Goal: Task Accomplishment & Management: Manage account settings

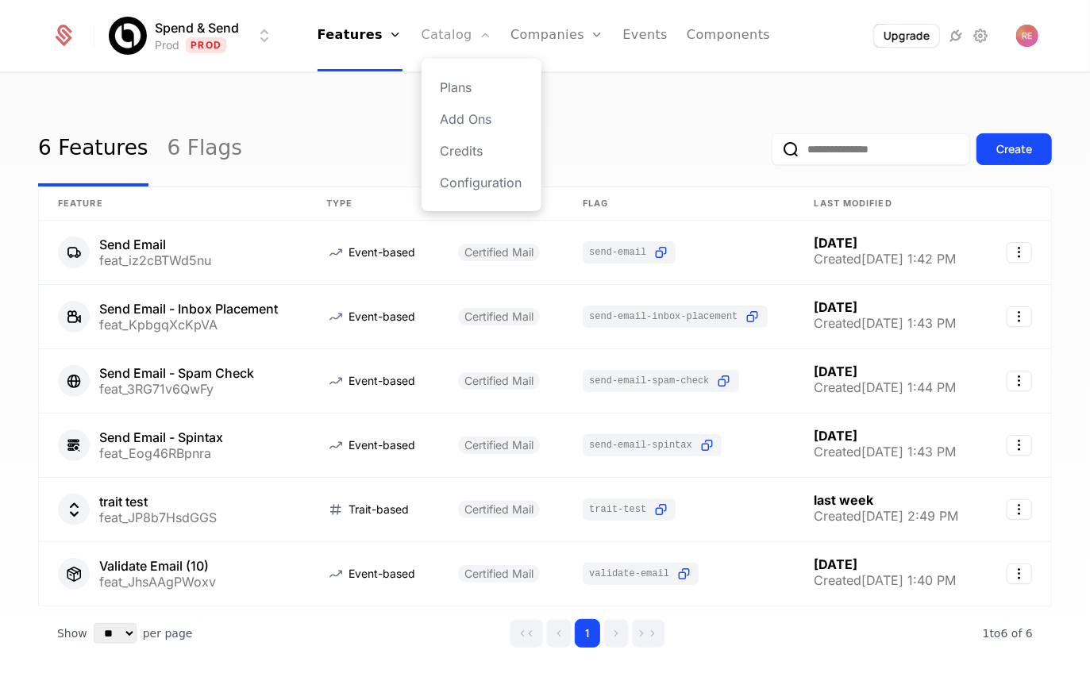
click at [439, 40] on link "Catalog" at bounding box center [457, 35] width 71 height 71
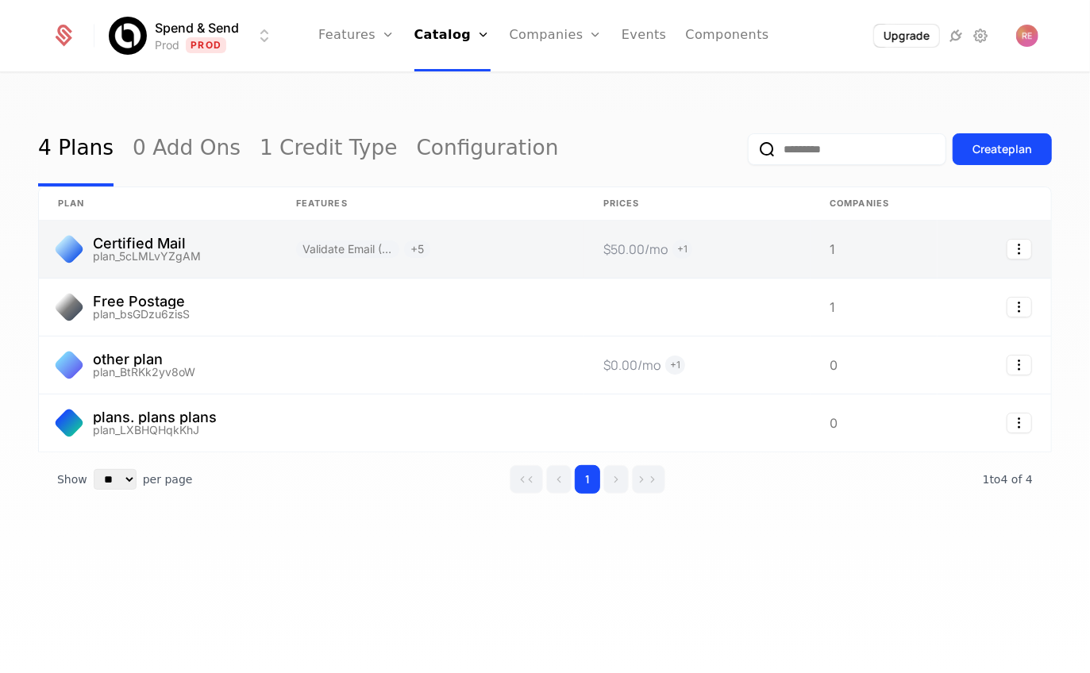
click at [228, 257] on link at bounding box center [158, 249] width 238 height 57
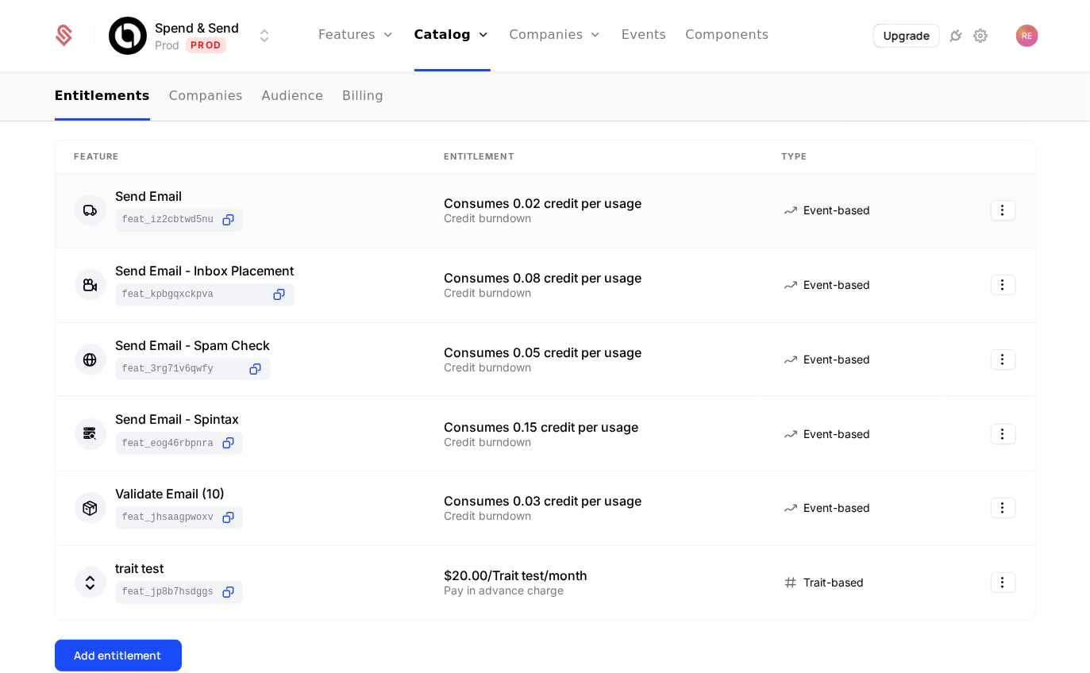
scroll to position [256, 0]
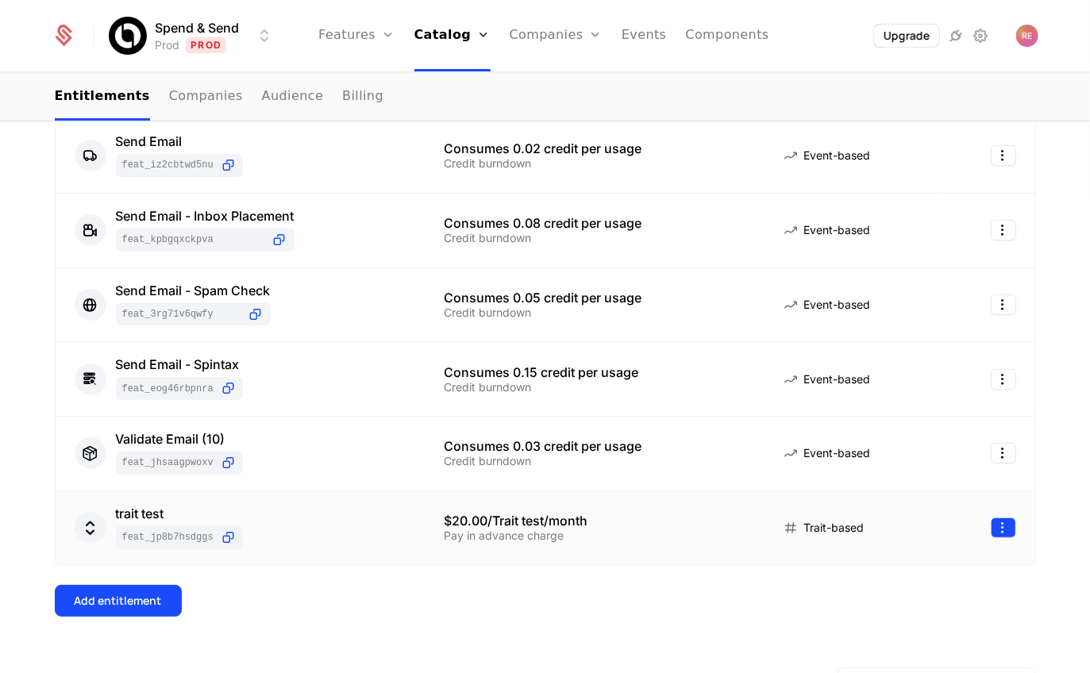
click at [1009, 531] on html "Spend & Send Prod Prod Features Features Flags Catalog Plans Add Ons Credits Co…" at bounding box center [545, 336] width 1090 height 673
click at [903, 563] on div "Delete" at bounding box center [899, 565] width 47 height 22
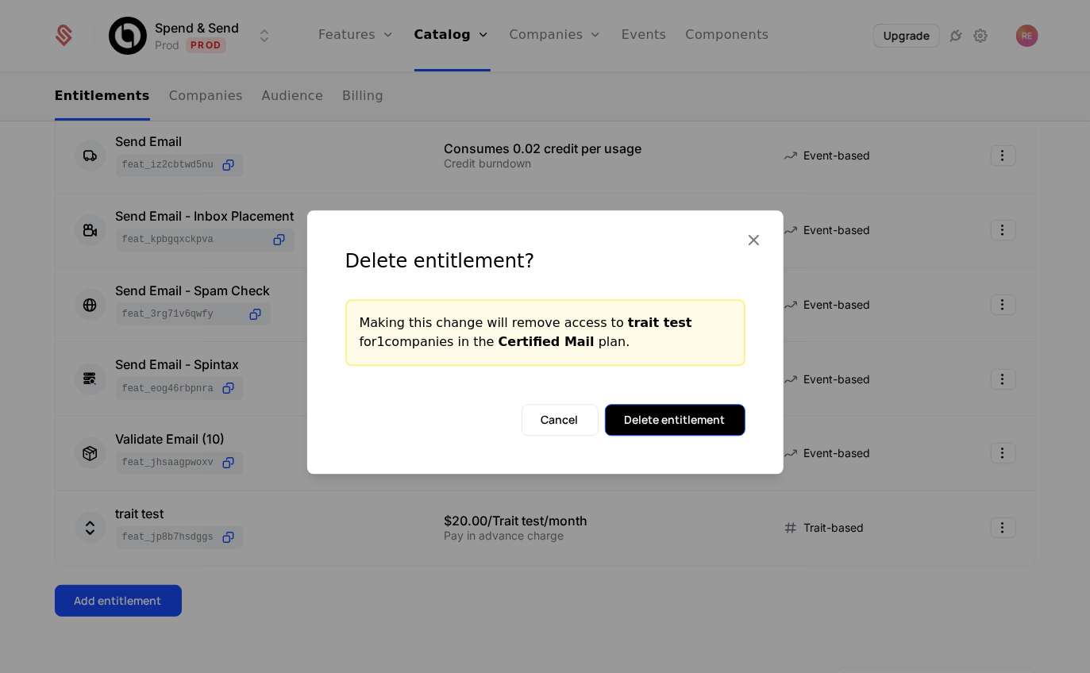
click at [680, 415] on button "Delete entitlement" at bounding box center [675, 420] width 141 height 32
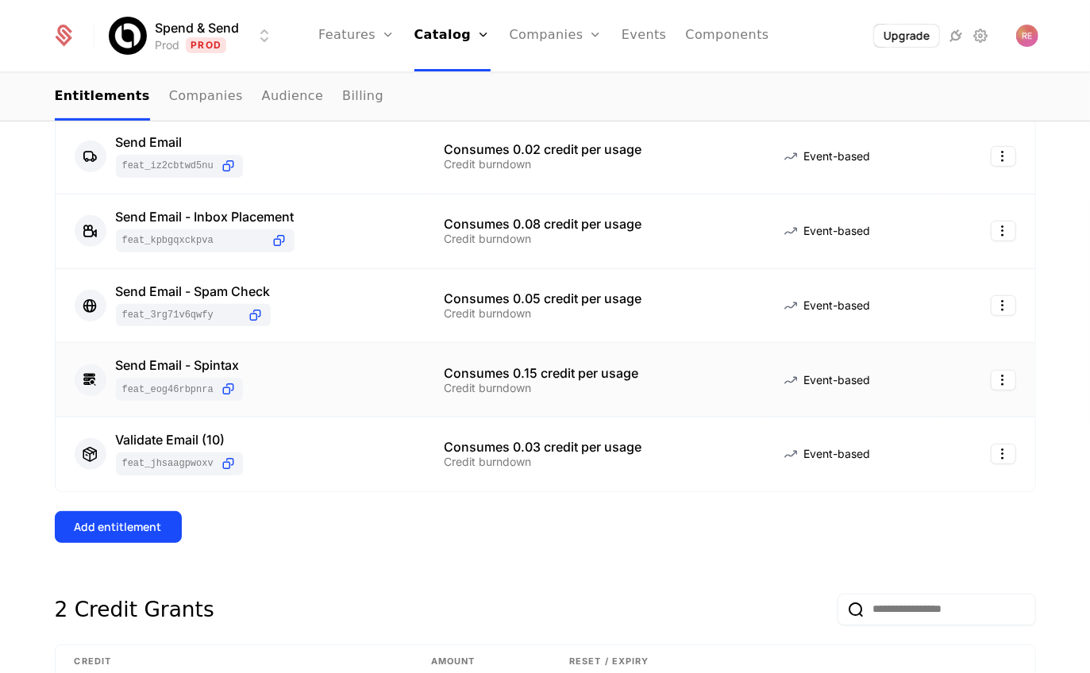
scroll to position [0, 0]
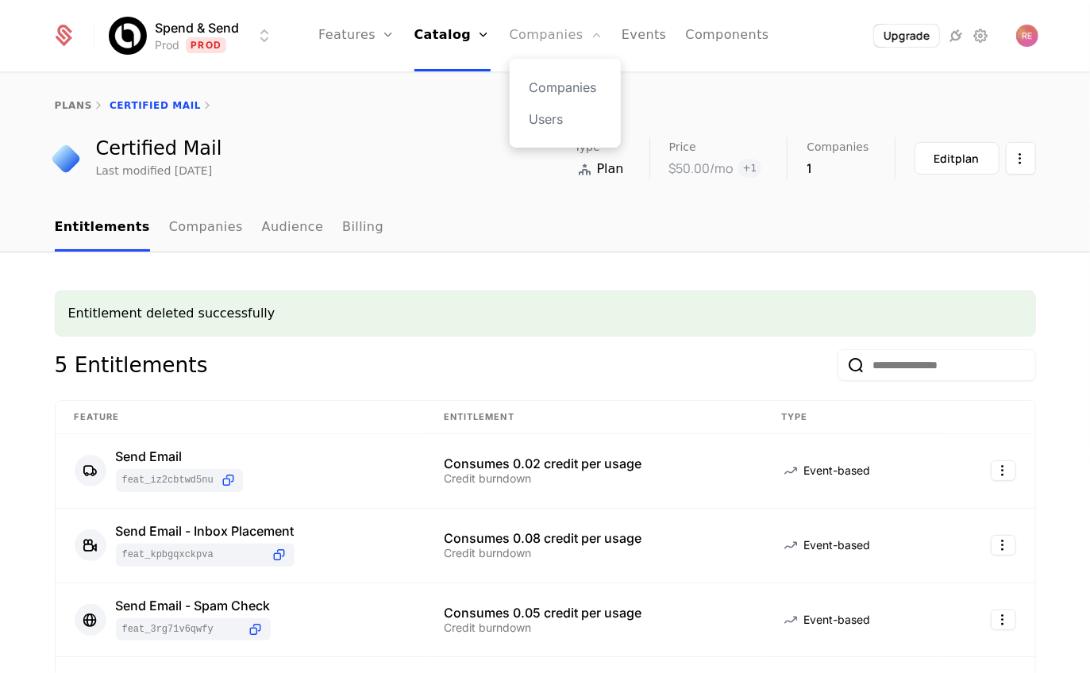
click at [537, 0] on link "Companies" at bounding box center [556, 35] width 93 height 71
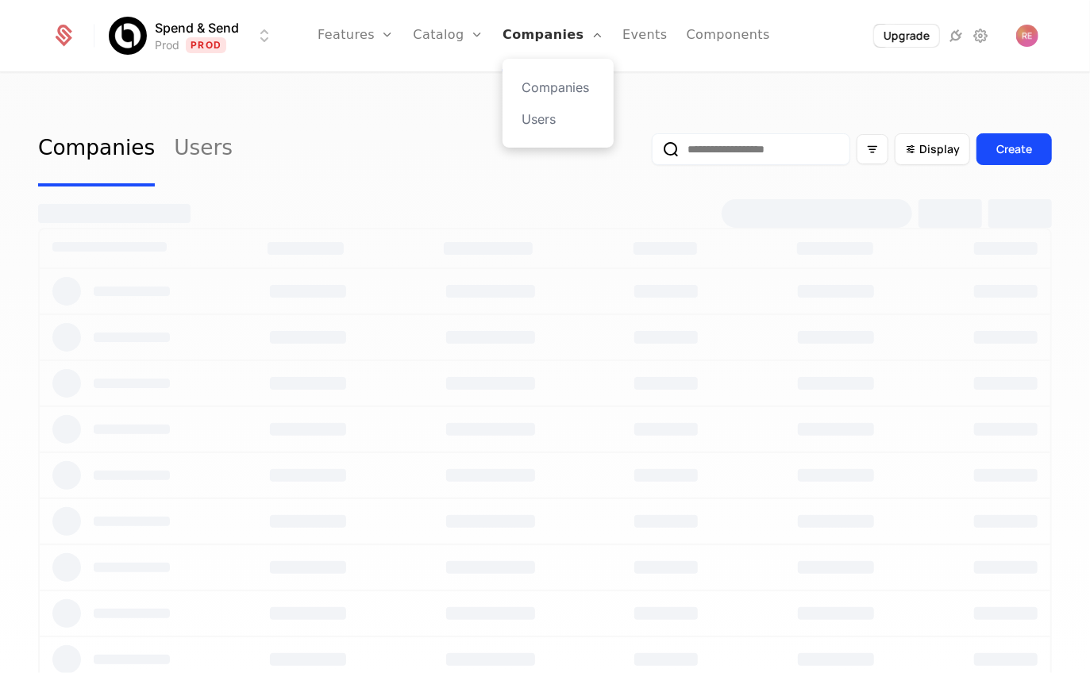
click at [534, 43] on link "Companies" at bounding box center [553, 35] width 101 height 71
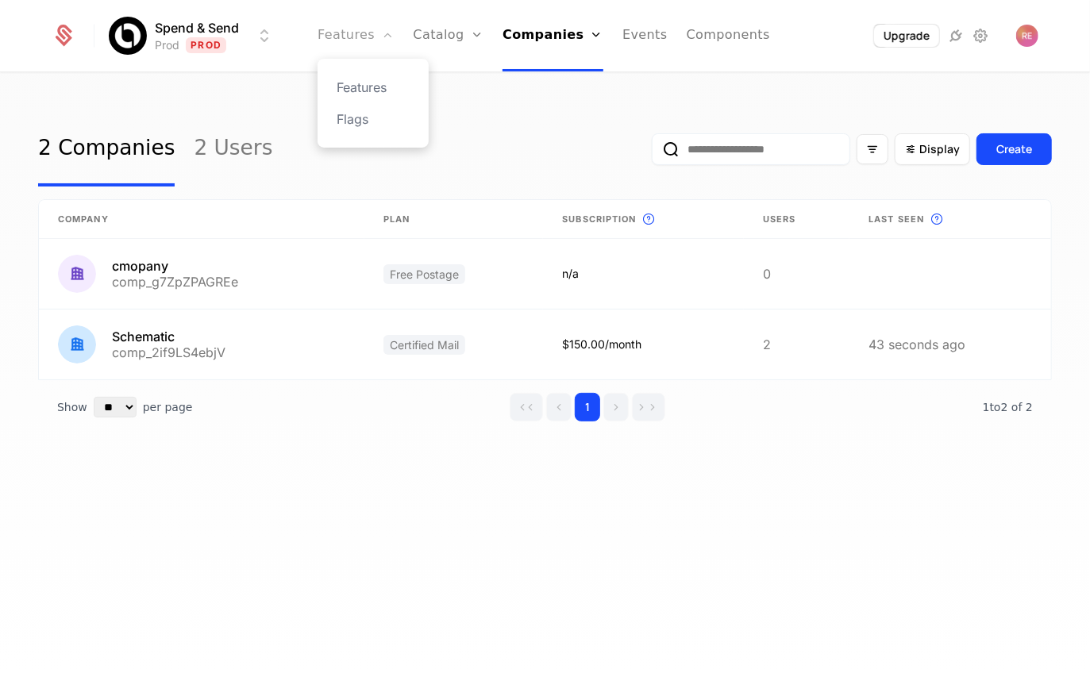
click at [362, 42] on link "Features" at bounding box center [356, 35] width 76 height 71
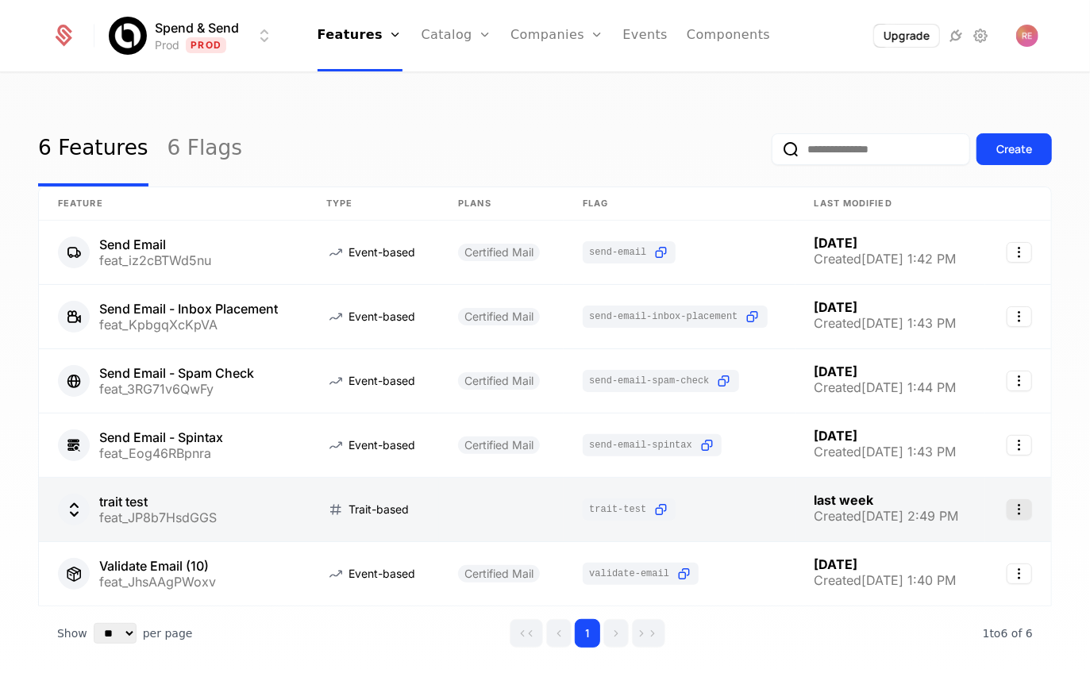
click at [1024, 509] on icon "Select action" at bounding box center [1019, 509] width 25 height 21
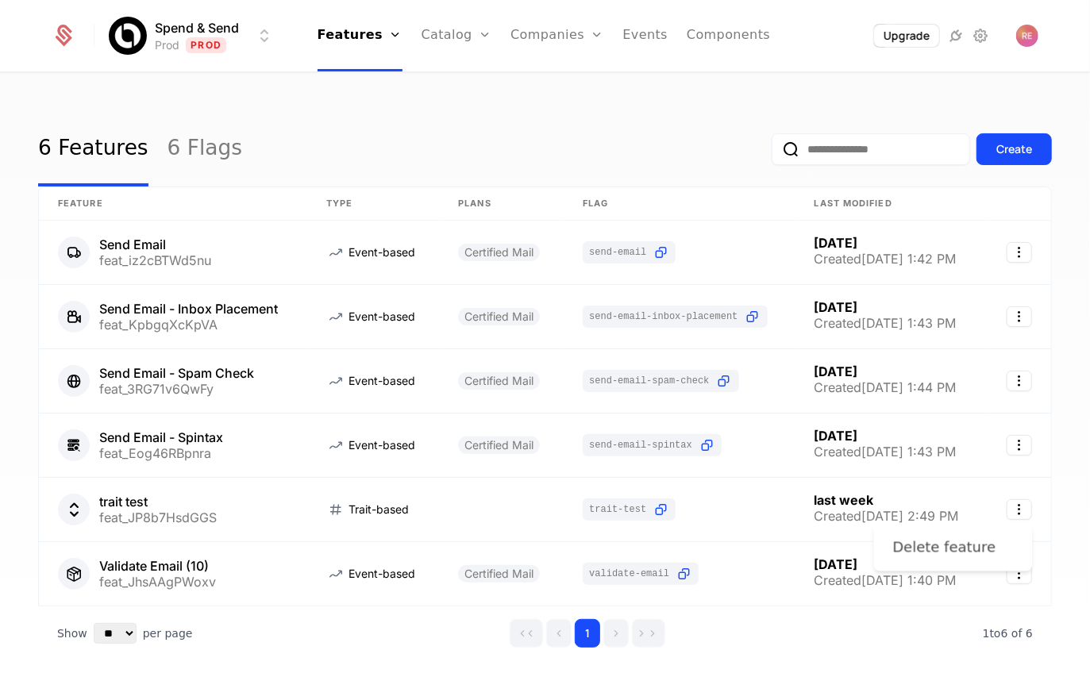
click at [898, 542] on div "Delete feature" at bounding box center [944, 548] width 103 height 22
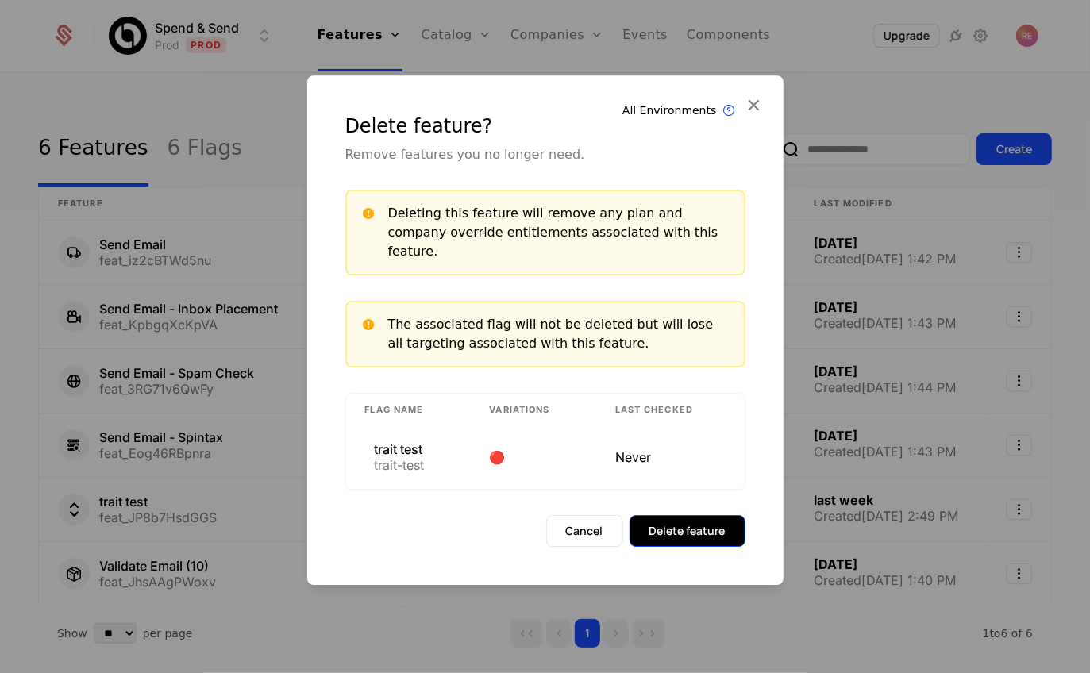
click at [692, 530] on button "Delete feature" at bounding box center [688, 531] width 116 height 32
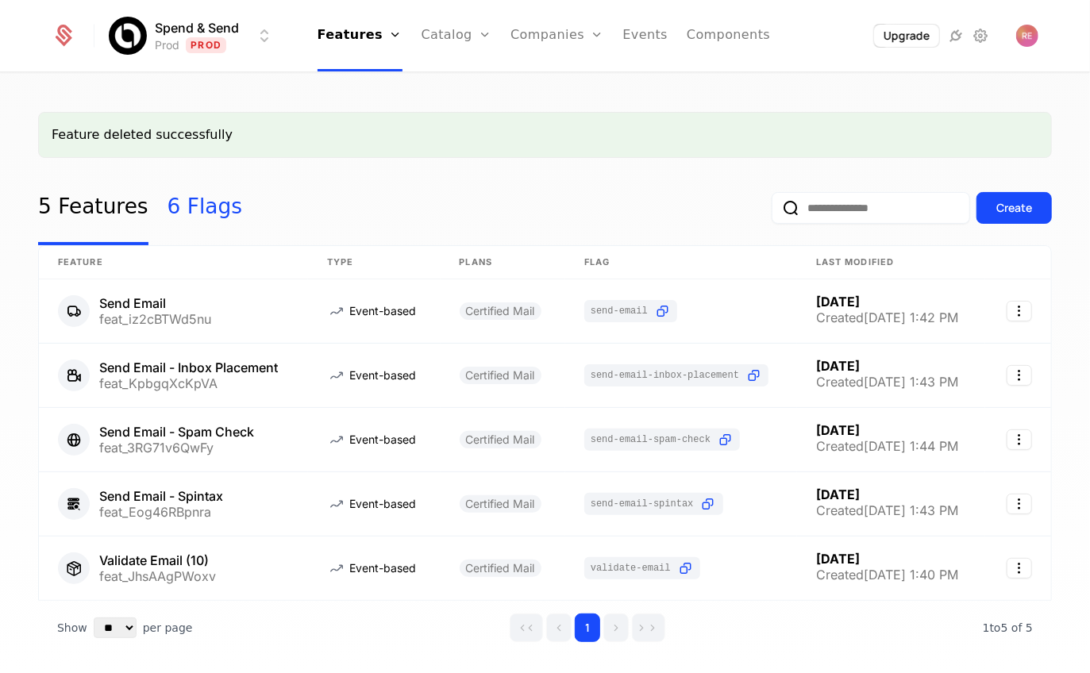
click at [168, 219] on link "6 Flags" at bounding box center [205, 208] width 75 height 75
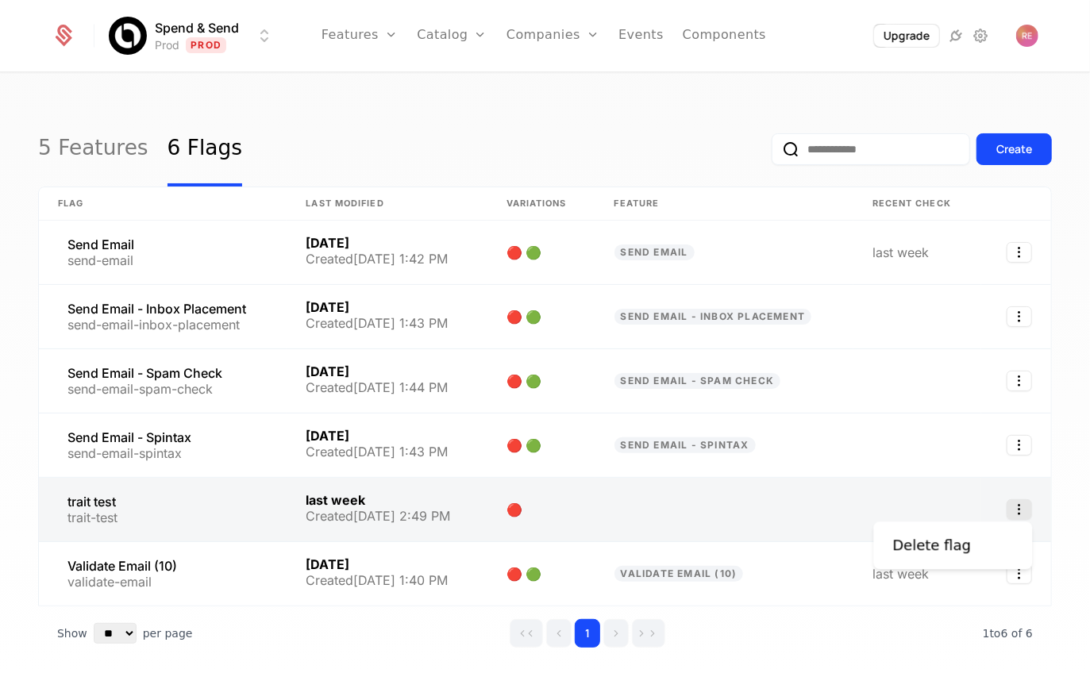
click at [1023, 508] on icon "Select action" at bounding box center [1019, 509] width 25 height 21
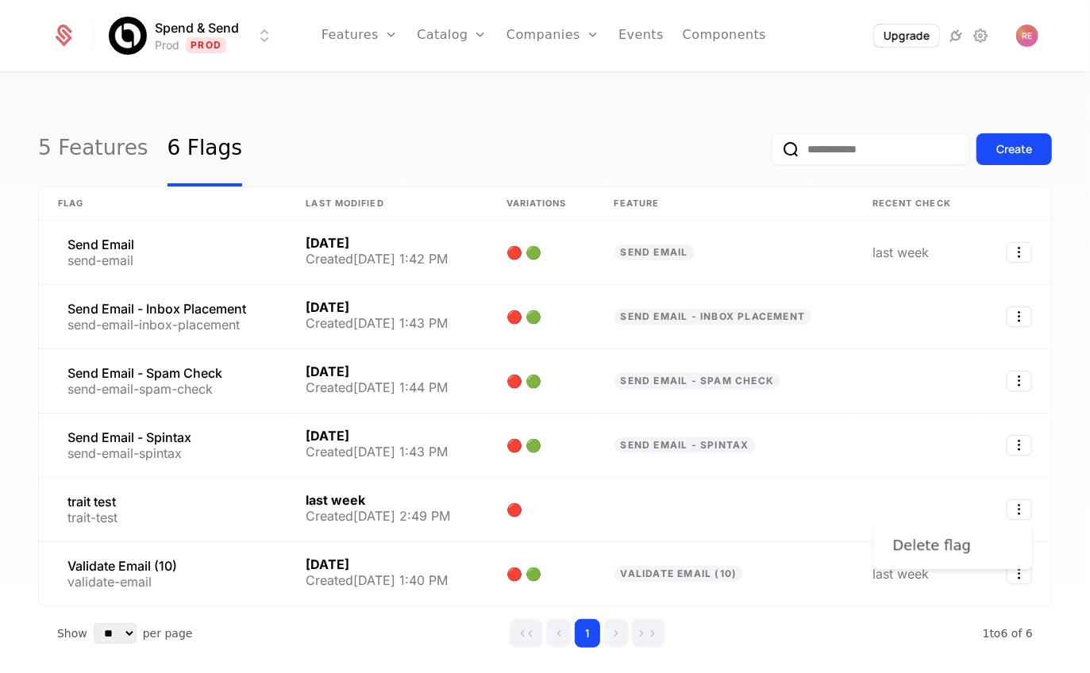
click at [950, 548] on div "Delete flag" at bounding box center [932, 545] width 79 height 22
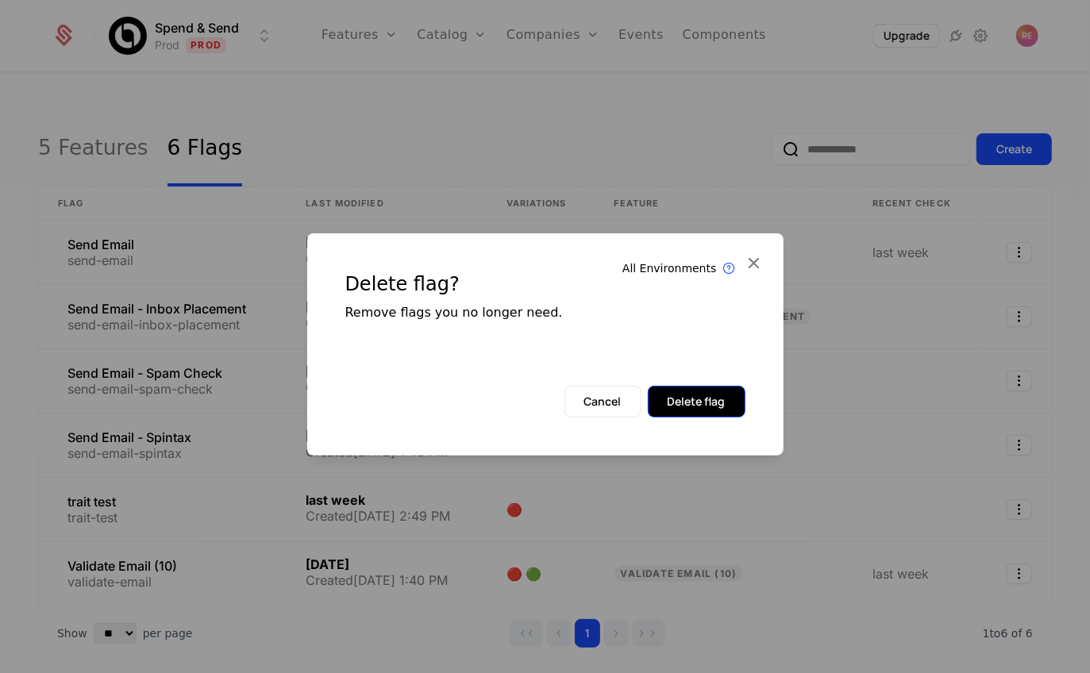
click at [671, 387] on button "Delete flag" at bounding box center [697, 402] width 98 height 32
